Goal: Communication & Community: Share content

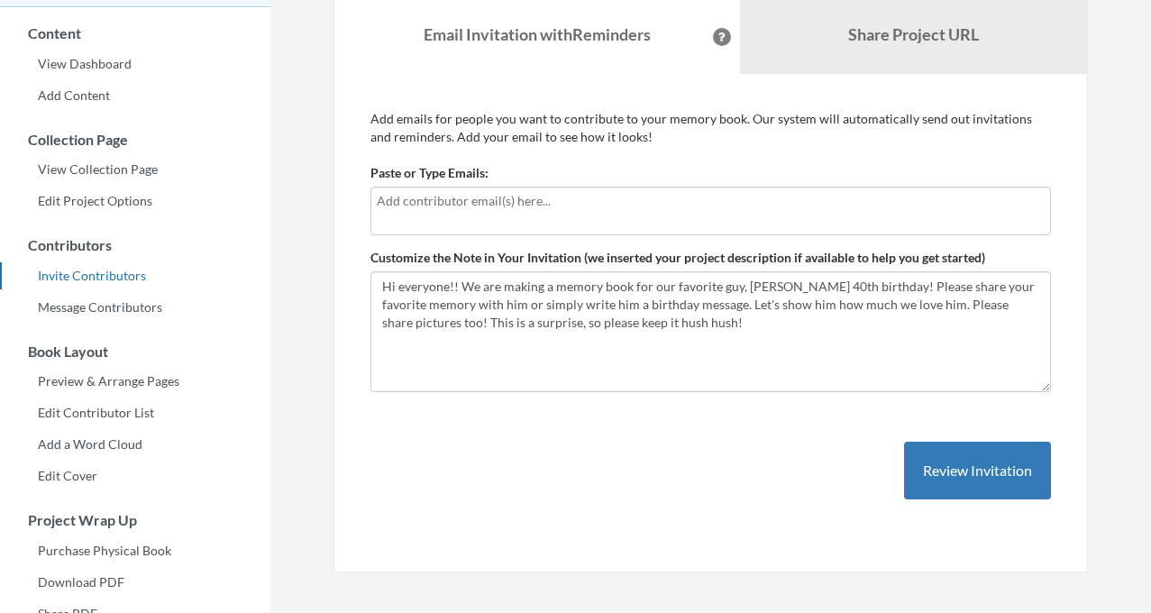
scroll to position [148, 0]
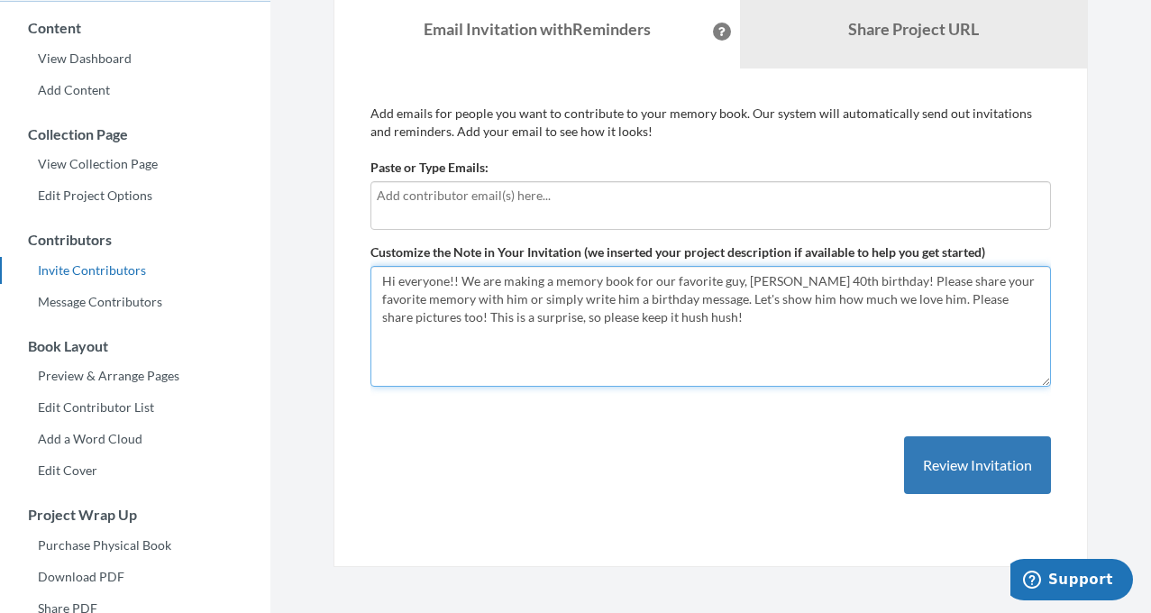
click at [458, 279] on textarea "Hi everyone!! We are making a memory book for our favorite guy, [PERSON_NAME] 4…" at bounding box center [711, 326] width 681 height 121
drag, startPoint x: 1035, startPoint y: 280, endPoint x: 751, endPoint y: 284, distance: 284.0
click at [751, 284] on textarea "Hi everyone!! We are making a memory book for our favorite guy, [PERSON_NAME] 4…" at bounding box center [711, 326] width 681 height 121
drag, startPoint x: 522, startPoint y: 295, endPoint x: 446, endPoint y: 302, distance: 76.1
click at [446, 302] on textarea "Hi everyone!! We are making a memory book for our favorite guy, [PERSON_NAME] 4…" at bounding box center [711, 326] width 681 height 121
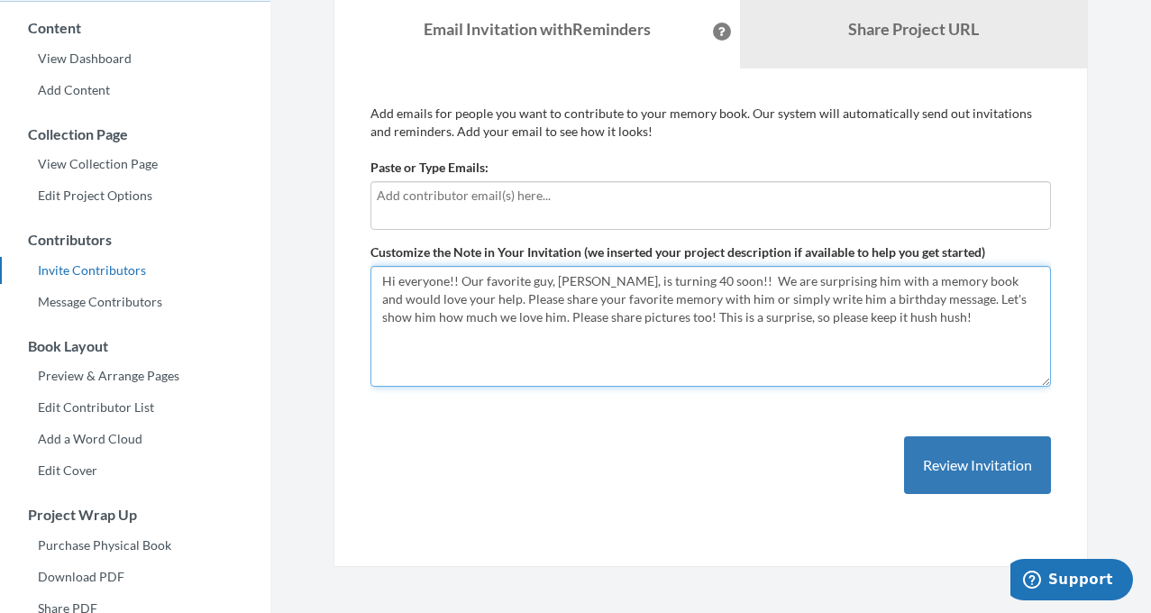
click at [435, 281] on textarea "Hi everyone!! We are making a memory book for our favorite guy, [PERSON_NAME] 4…" at bounding box center [711, 326] width 681 height 121
drag, startPoint x: 650, startPoint y: 279, endPoint x: 614, endPoint y: 285, distance: 36.6
click at [614, 285] on textarea "Hi everyone!! We are making a memory book for our favorite guy, [PERSON_NAME] 4…" at bounding box center [711, 326] width 681 height 121
click at [999, 284] on textarea "Hi everyone!! We are making a memory book for our favorite guy, [PERSON_NAME] 4…" at bounding box center [711, 326] width 681 height 121
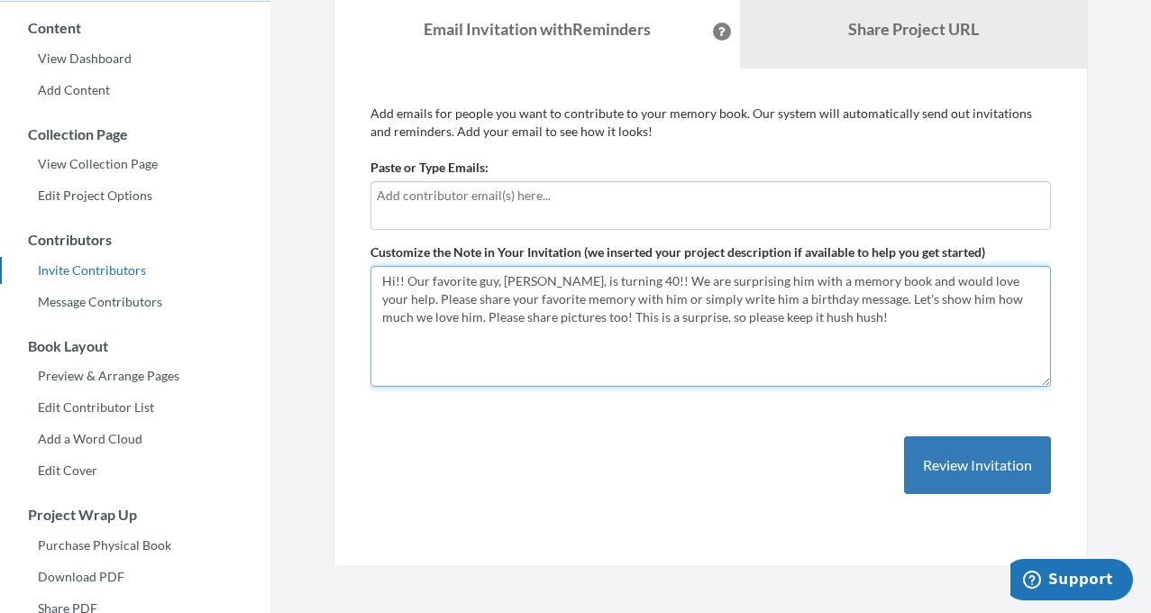
click at [1006, 284] on textarea "Hi everyone!! We are making a memory book for our favorite guy, [PERSON_NAME] 4…" at bounding box center [711, 326] width 681 height 121
click at [1040, 288] on textarea "Hi everyone!! We are making a memory book for our favorite guy, [PERSON_NAME] 4…" at bounding box center [711, 326] width 681 height 121
click at [897, 304] on textarea "Hi everyone!! We are making a memory book for our favorite guy, [PERSON_NAME] 4…" at bounding box center [711, 326] width 681 height 121
drag, startPoint x: 626, startPoint y: 317, endPoint x: 896, endPoint y: 304, distance: 270.8
click at [904, 303] on textarea "Hi everyone!! We are making a memory book for our favorite guy, [PERSON_NAME] 4…" at bounding box center [711, 326] width 681 height 121
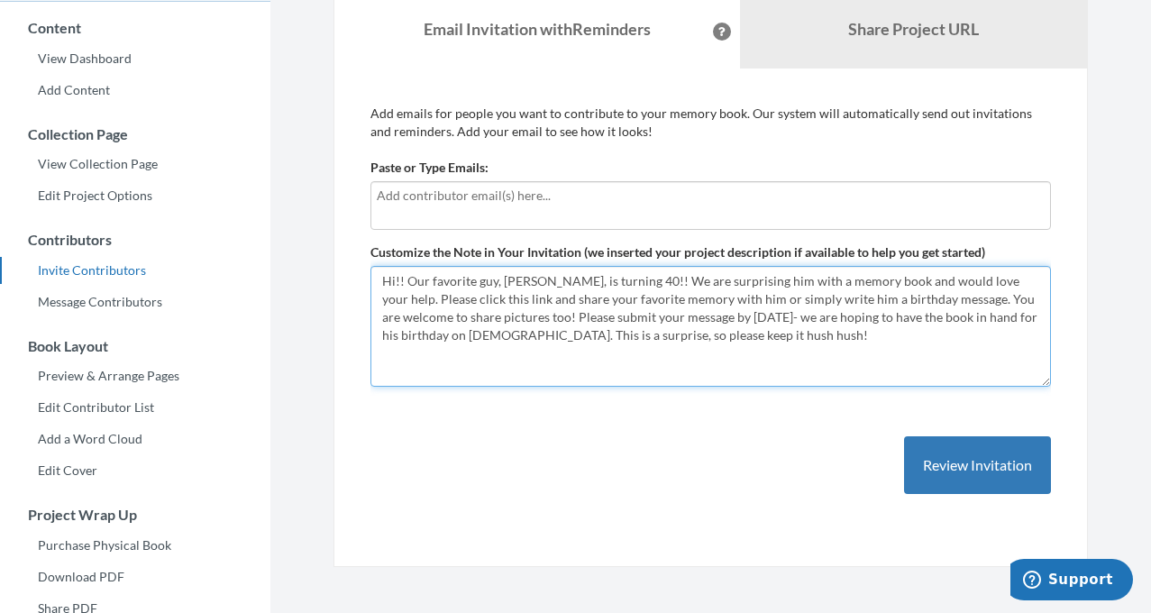
drag, startPoint x: 1015, startPoint y: 301, endPoint x: 905, endPoint y: 301, distance: 110.0
click at [905, 301] on textarea "Hi everyone!! We are making a memory book for our favorite guy, [PERSON_NAME] 4…" at bounding box center [711, 326] width 681 height 121
click at [933, 300] on textarea "Hi everyone!! We are making a memory book for our favorite guy, [PERSON_NAME] 4…" at bounding box center [711, 326] width 681 height 121
click at [927, 300] on textarea "Hi everyone!! We are making a memory book for our favorite guy, [PERSON_NAME] 4…" at bounding box center [711, 326] width 681 height 121
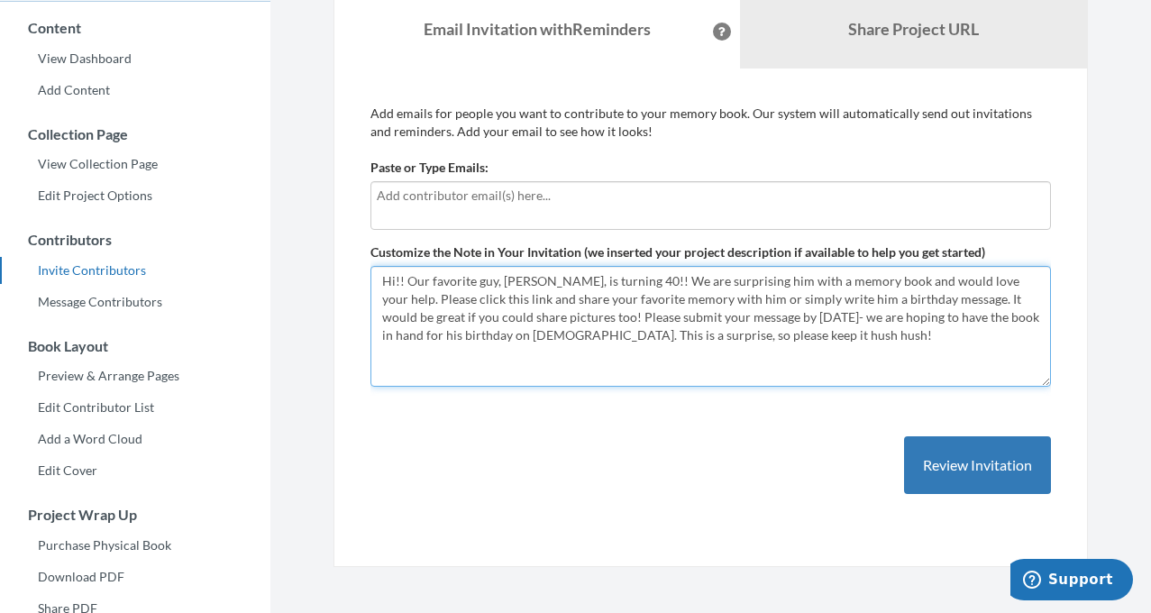
click at [895, 301] on textarea "Hi everyone!! We are making a memory book for our favorite guy, [PERSON_NAME] 4…" at bounding box center [711, 326] width 681 height 121
drag, startPoint x: 851, startPoint y: 334, endPoint x: 355, endPoint y: 257, distance: 501.7
click at [355, 257] on div "Add emails for people you want to contribute to your memory book. Our system wi…" at bounding box center [711, 318] width 755 height 499
click at [908, 349] on textarea "Hi everyone!! We are making a memory book for our favorite guy, [PERSON_NAME] 4…" at bounding box center [711, 326] width 681 height 121
drag, startPoint x: 849, startPoint y: 335, endPoint x: 325, endPoint y: 251, distance: 530.6
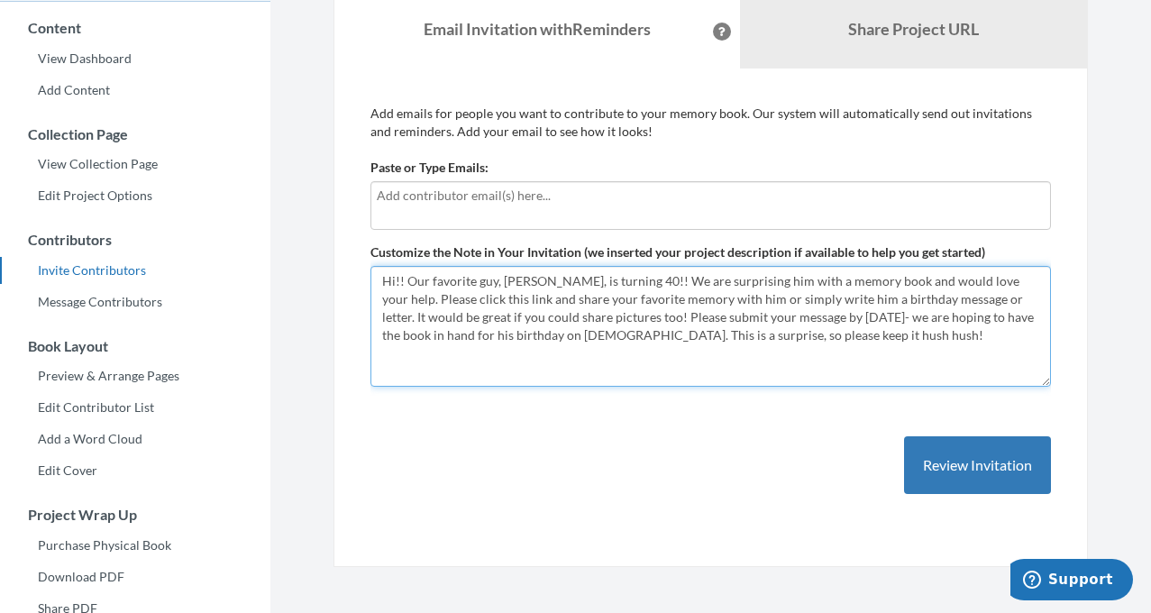
click at [325, 251] on div "Emails have been sent! Invite Contributors There are two ways to send invitatio…" at bounding box center [711, 227] width 782 height 679
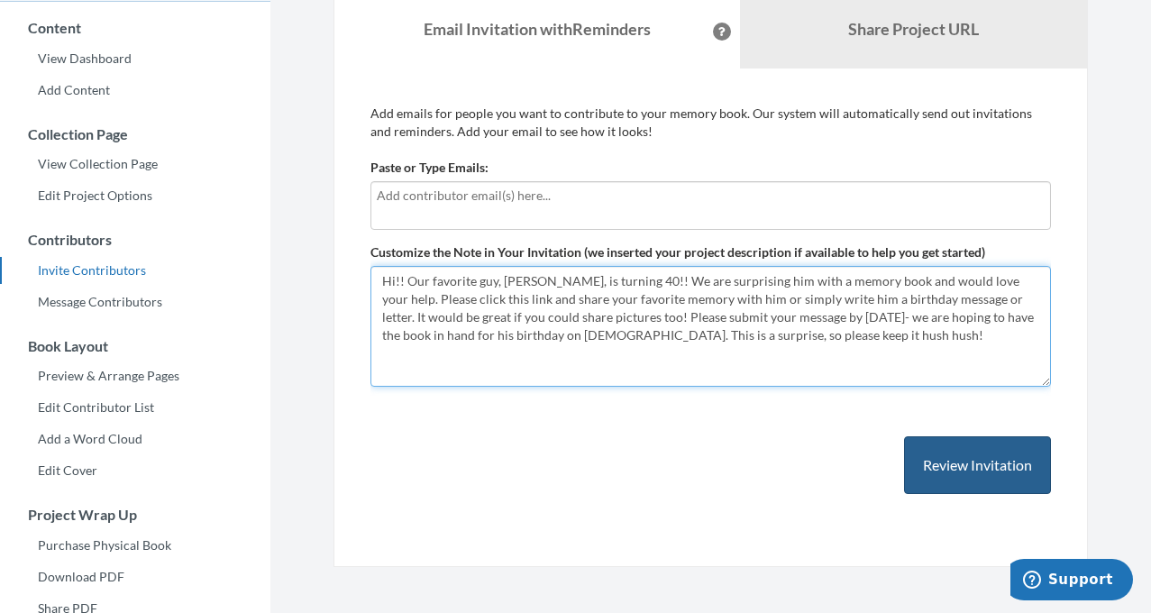
type textarea "Hi!! Our favorite guy, [PERSON_NAME], is turning 40!! We are surprising him wit…"
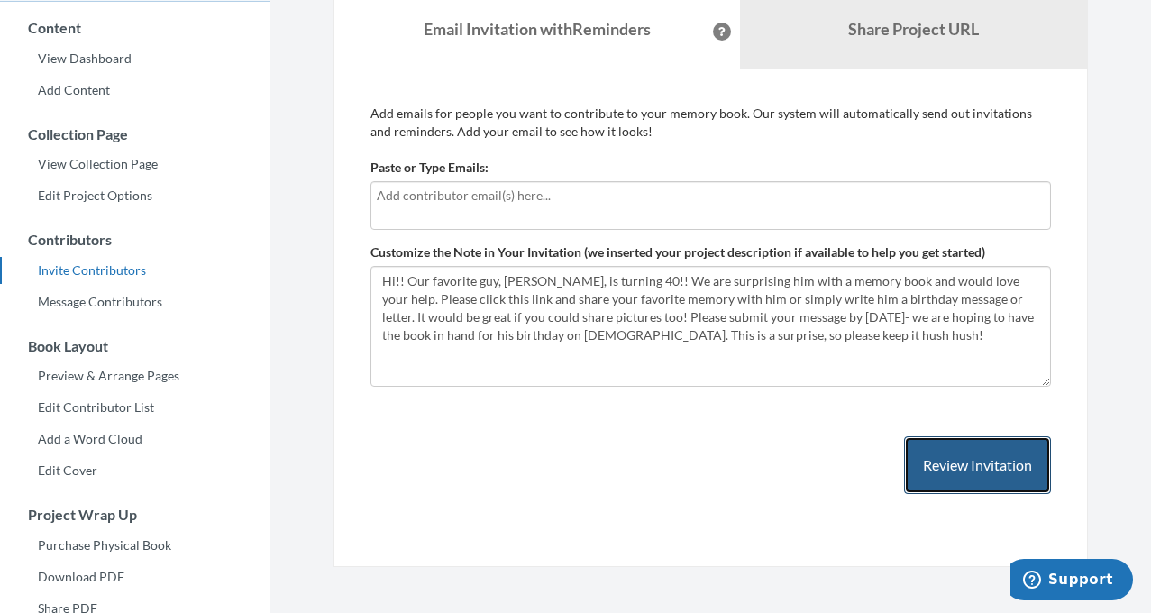
click at [985, 455] on button "Review Invitation" at bounding box center [977, 465] width 147 height 59
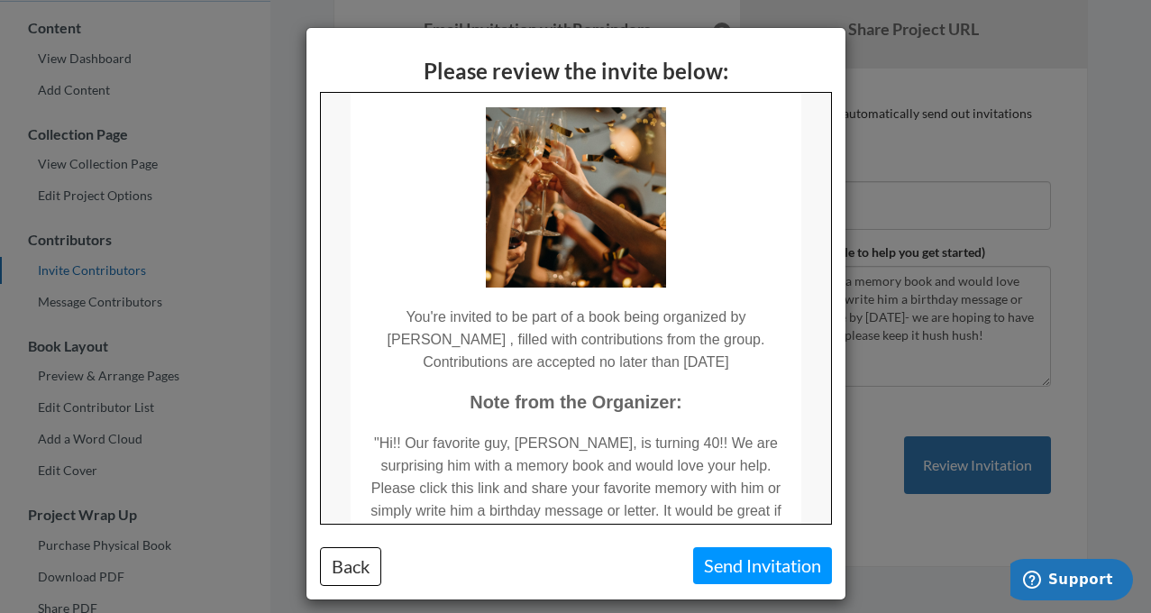
scroll to position [0, 0]
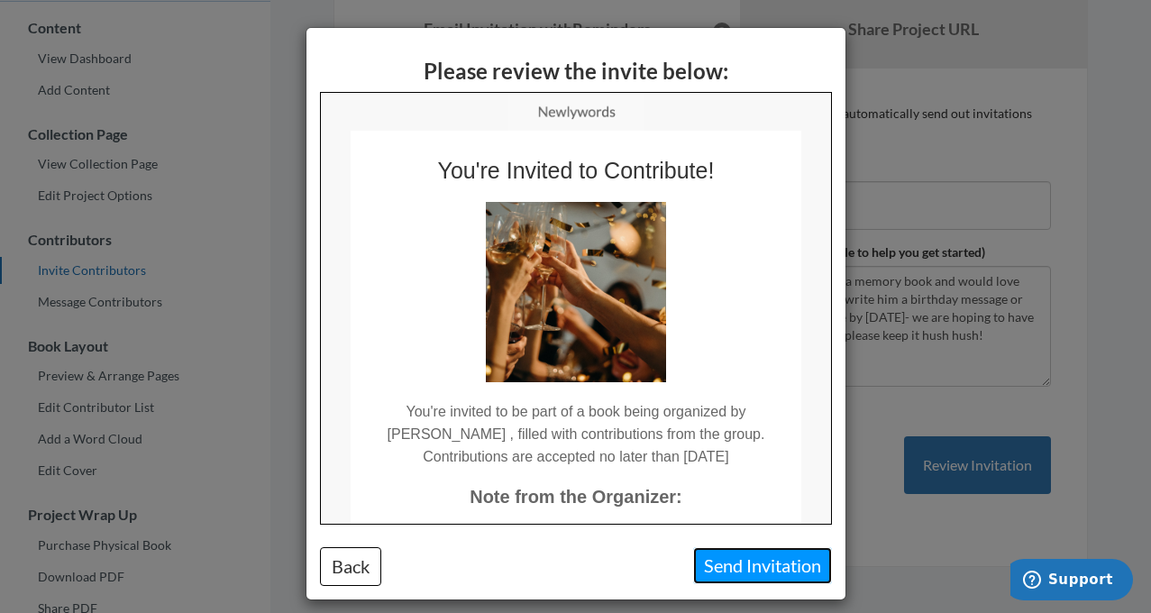
click at [740, 572] on button "Send Invitation" at bounding box center [762, 565] width 139 height 37
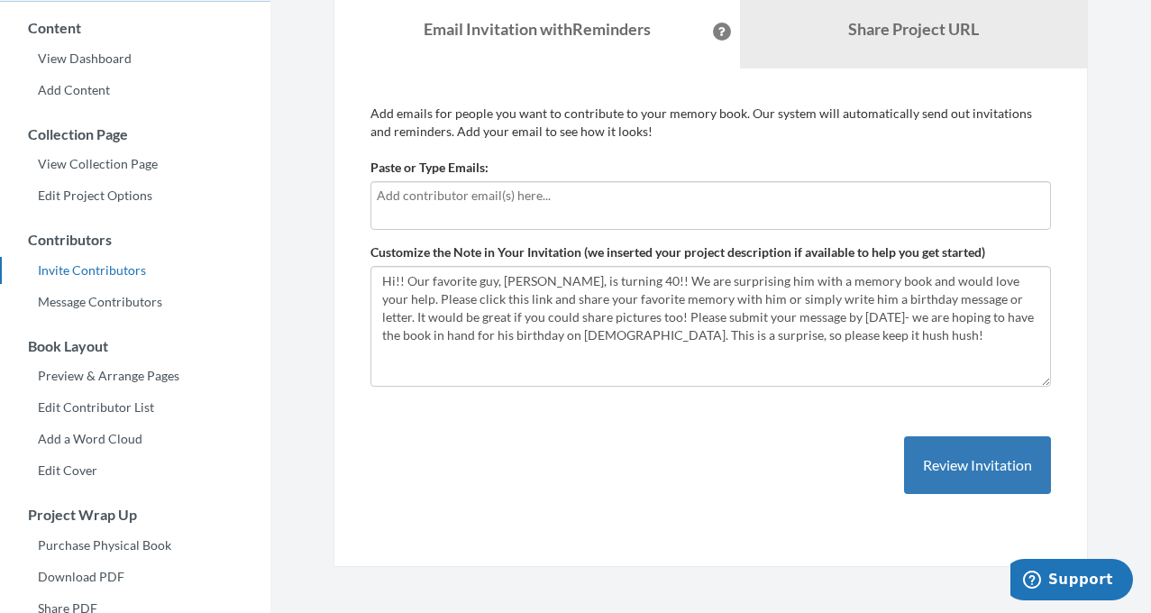
click at [669, 211] on div at bounding box center [711, 205] width 681 height 49
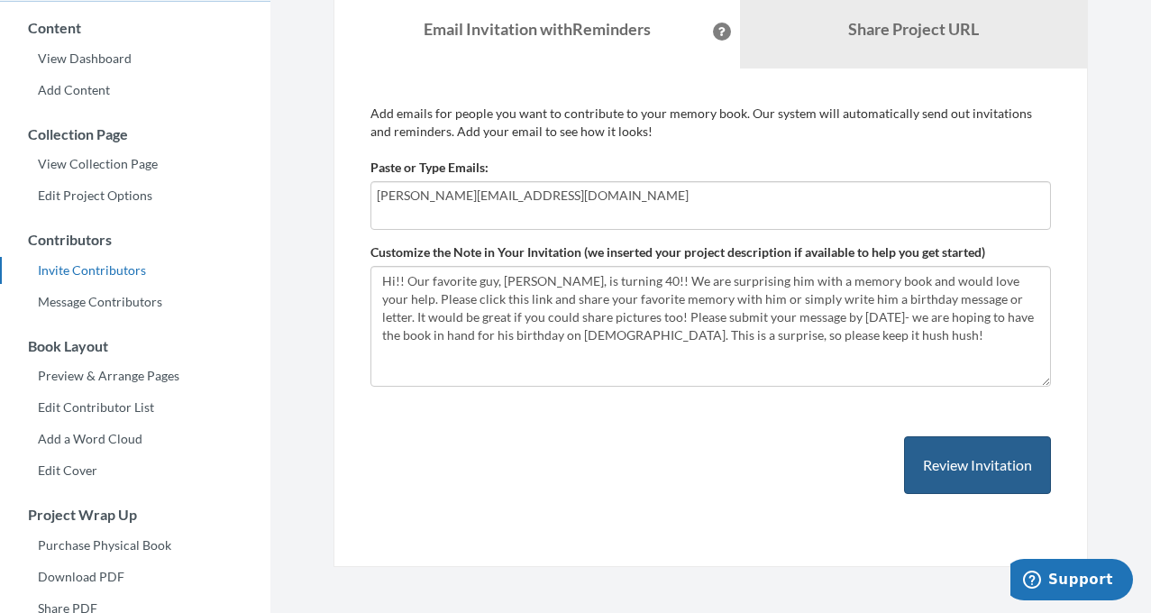
type input "[PERSON_NAME][EMAIL_ADDRESS][DOMAIN_NAME]"
click at [1014, 458] on button "Review Invitation" at bounding box center [977, 465] width 147 height 59
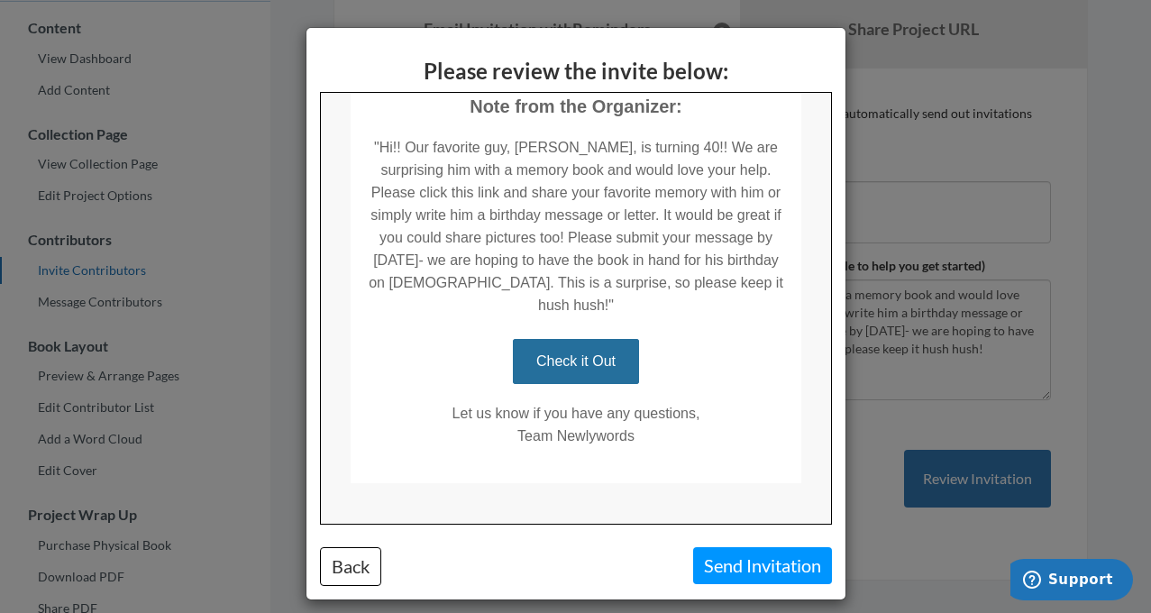
scroll to position [391, 0]
click at [726, 562] on button "Send Invitation" at bounding box center [762, 565] width 139 height 37
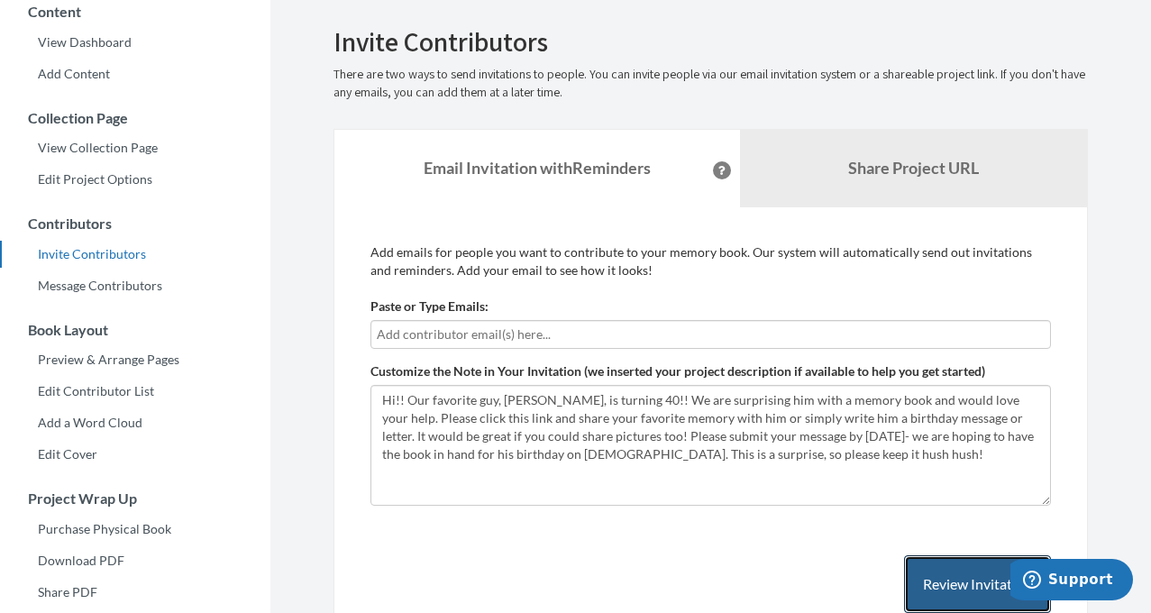
scroll to position [0, 0]
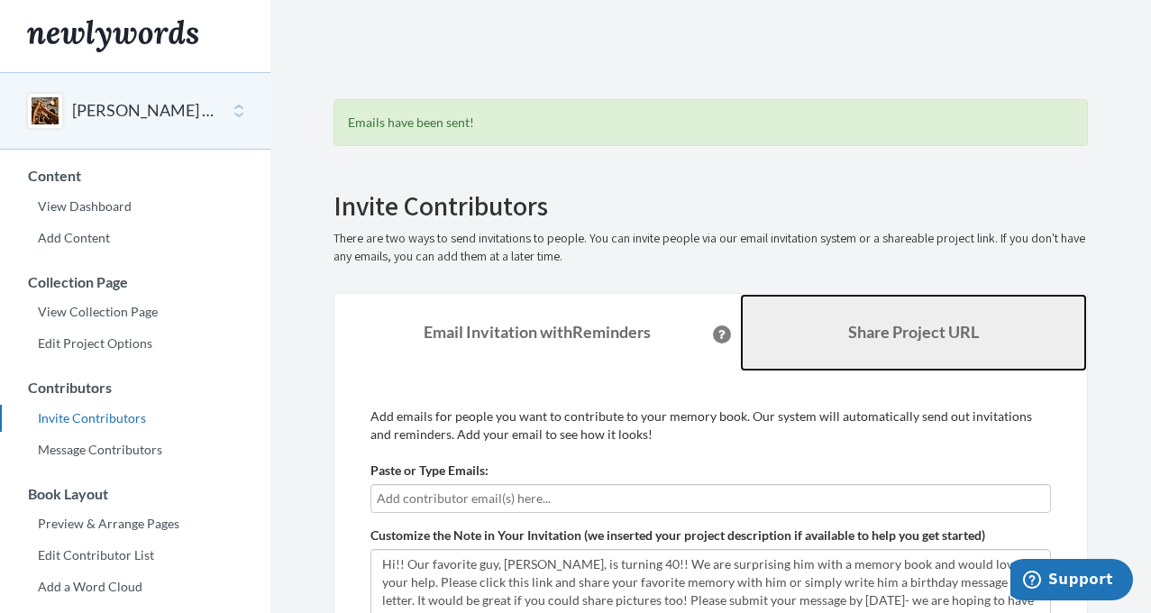
click at [838, 335] on link "Share Project URL" at bounding box center [914, 333] width 348 height 78
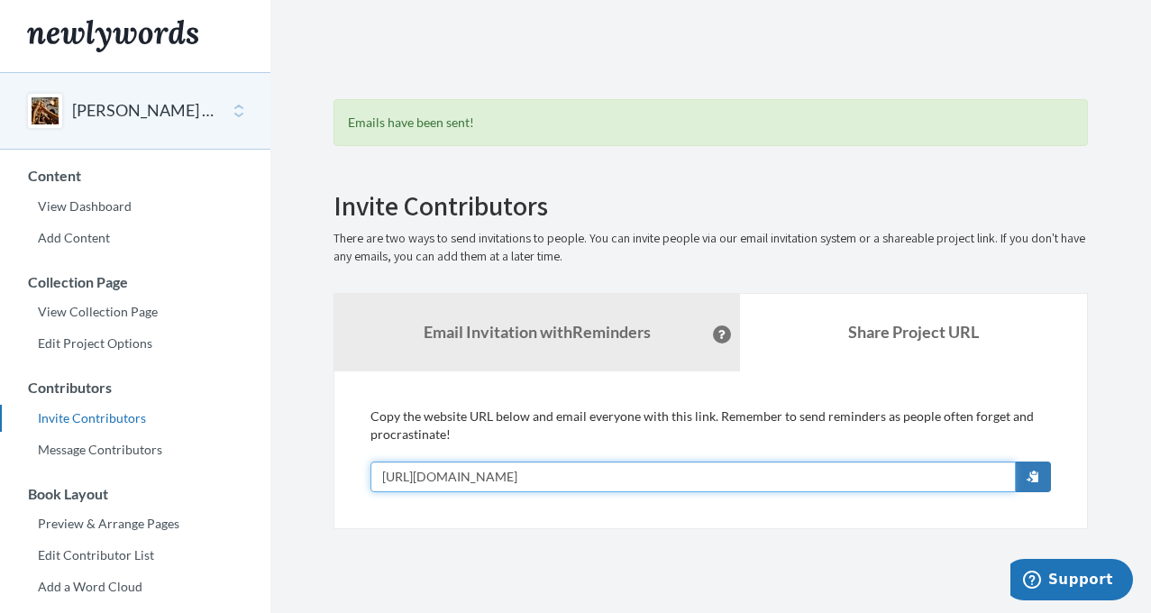
click at [655, 481] on input "[URL][DOMAIN_NAME]" at bounding box center [694, 477] width 646 height 31
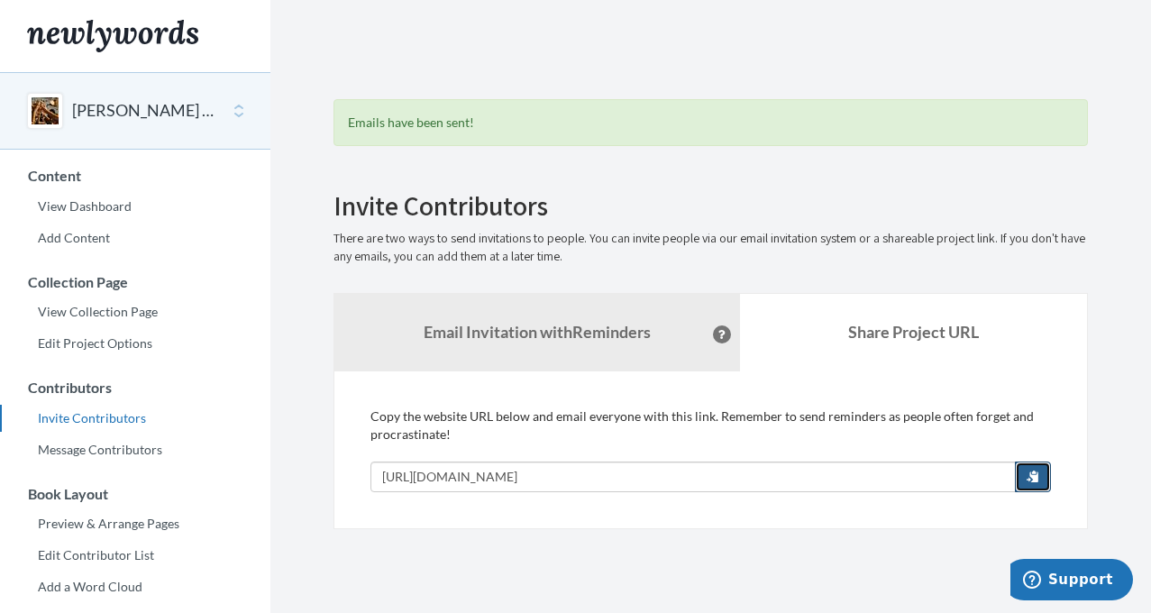
click at [1043, 478] on button "button" at bounding box center [1033, 477] width 36 height 31
click at [1035, 480] on span "button" at bounding box center [1033, 476] width 13 height 13
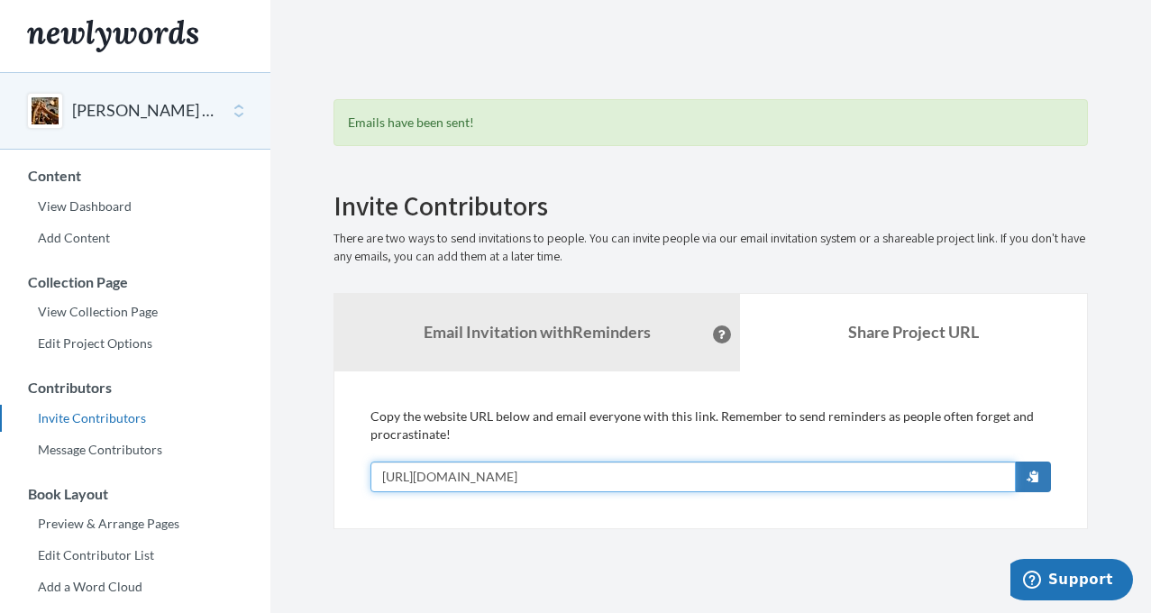
scroll to position [112, 0]
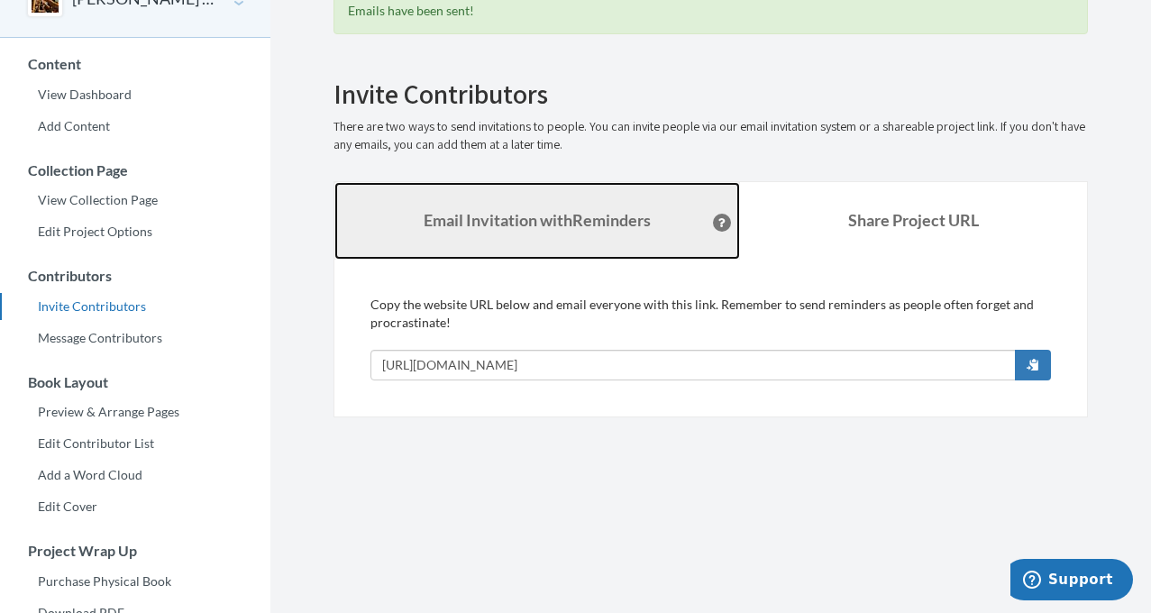
click at [526, 202] on link "Email Invitation with Reminders" at bounding box center [537, 221] width 406 height 78
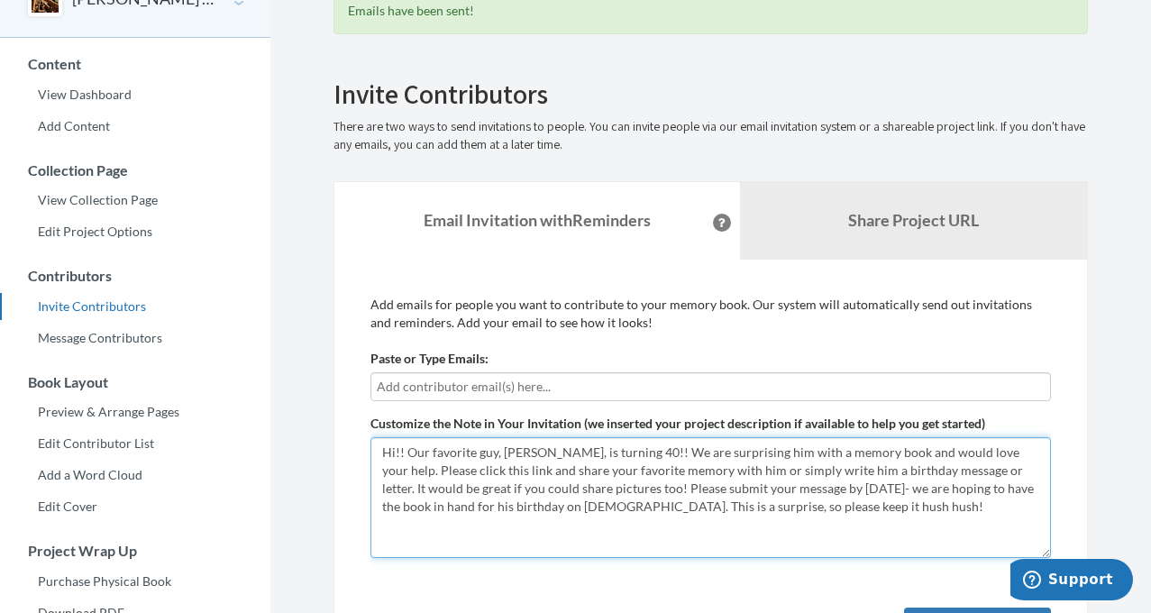
drag, startPoint x: 839, startPoint y: 509, endPoint x: 268, endPoint y: 354, distance: 592.3
click at [268, 354] on div "Main menu [PERSON_NAME] 40th Birthday Select a project [PERSON_NAME] 40th Birth…" at bounding box center [575, 383] width 1151 height 991
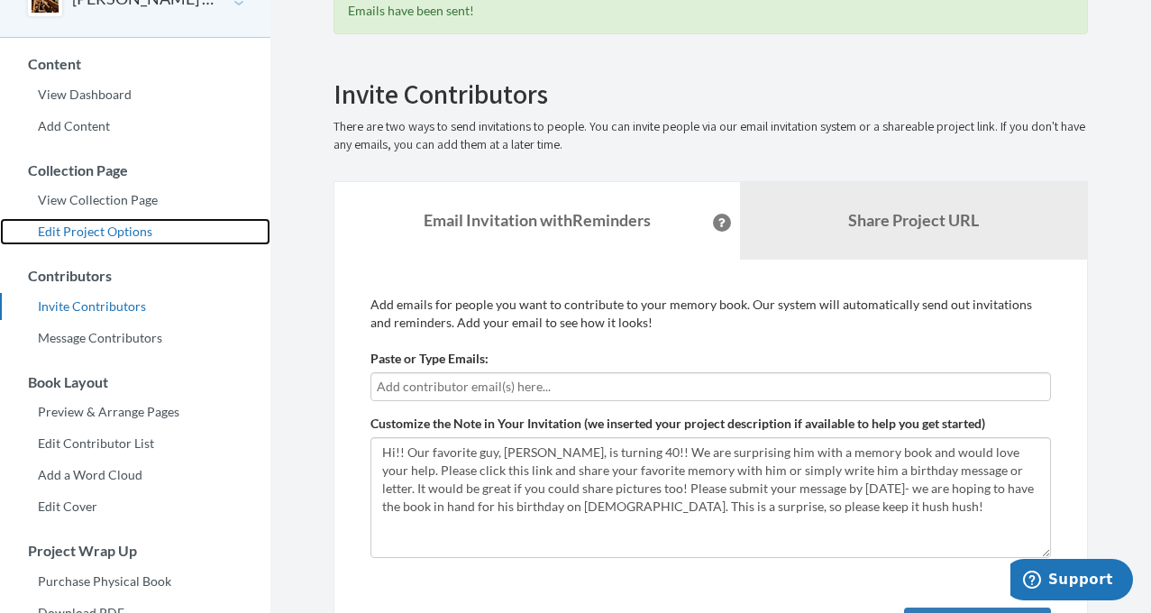
click at [78, 229] on link "Edit Project Options" at bounding box center [135, 231] width 270 height 27
